Goal: Information Seeking & Learning: Learn about a topic

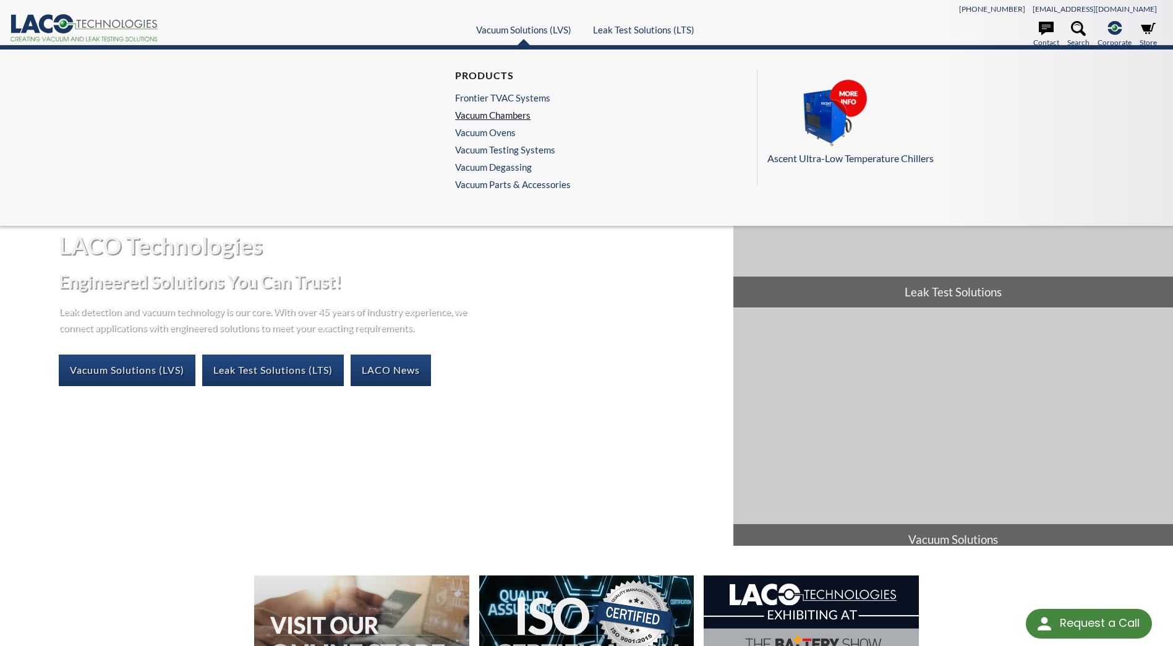
click at [512, 116] on link "Vacuum Chambers" at bounding box center [509, 114] width 109 height 11
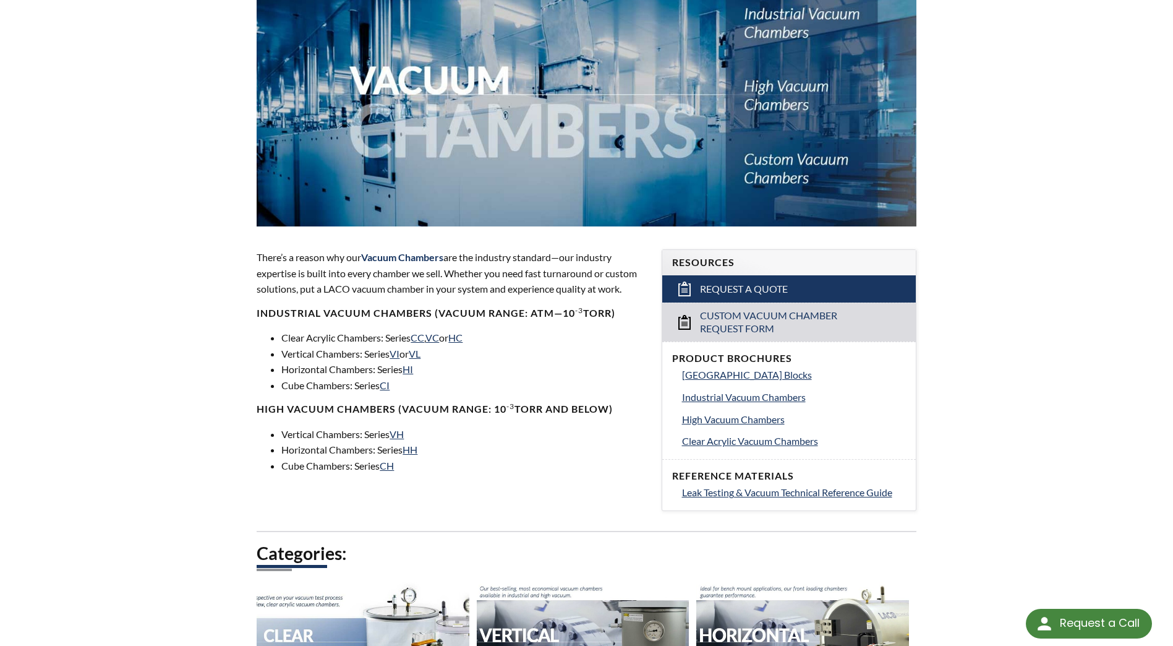
scroll to position [247, 0]
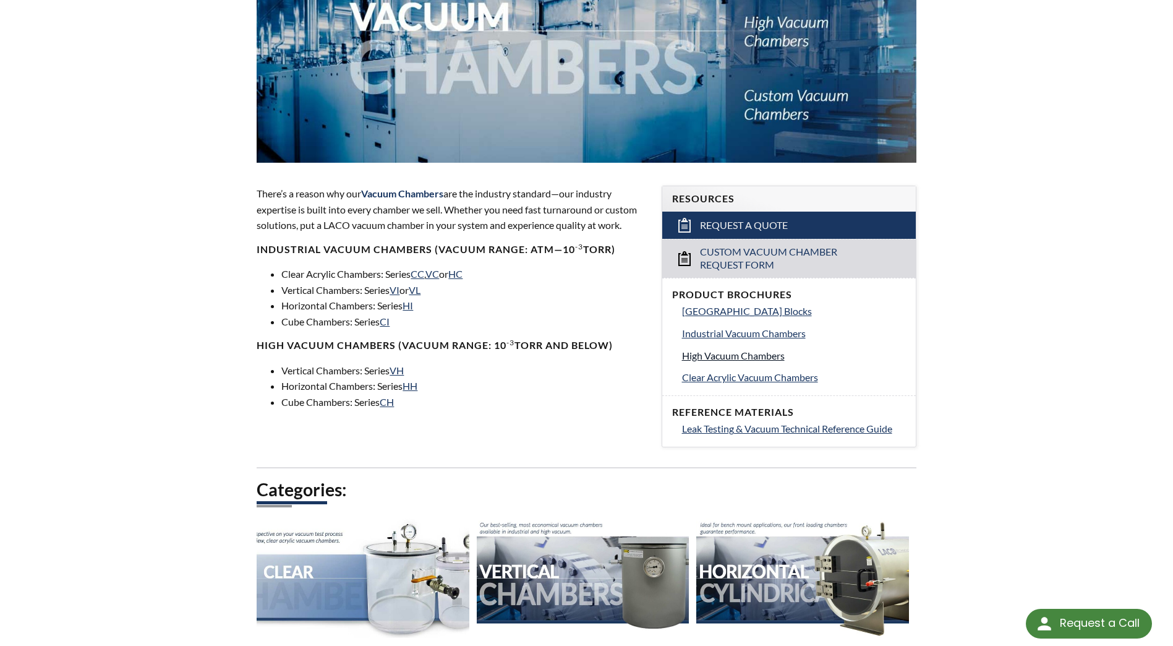
click at [763, 356] on span "High Vacuum Chambers" at bounding box center [733, 355] width 103 height 12
